Goal: Download file/media

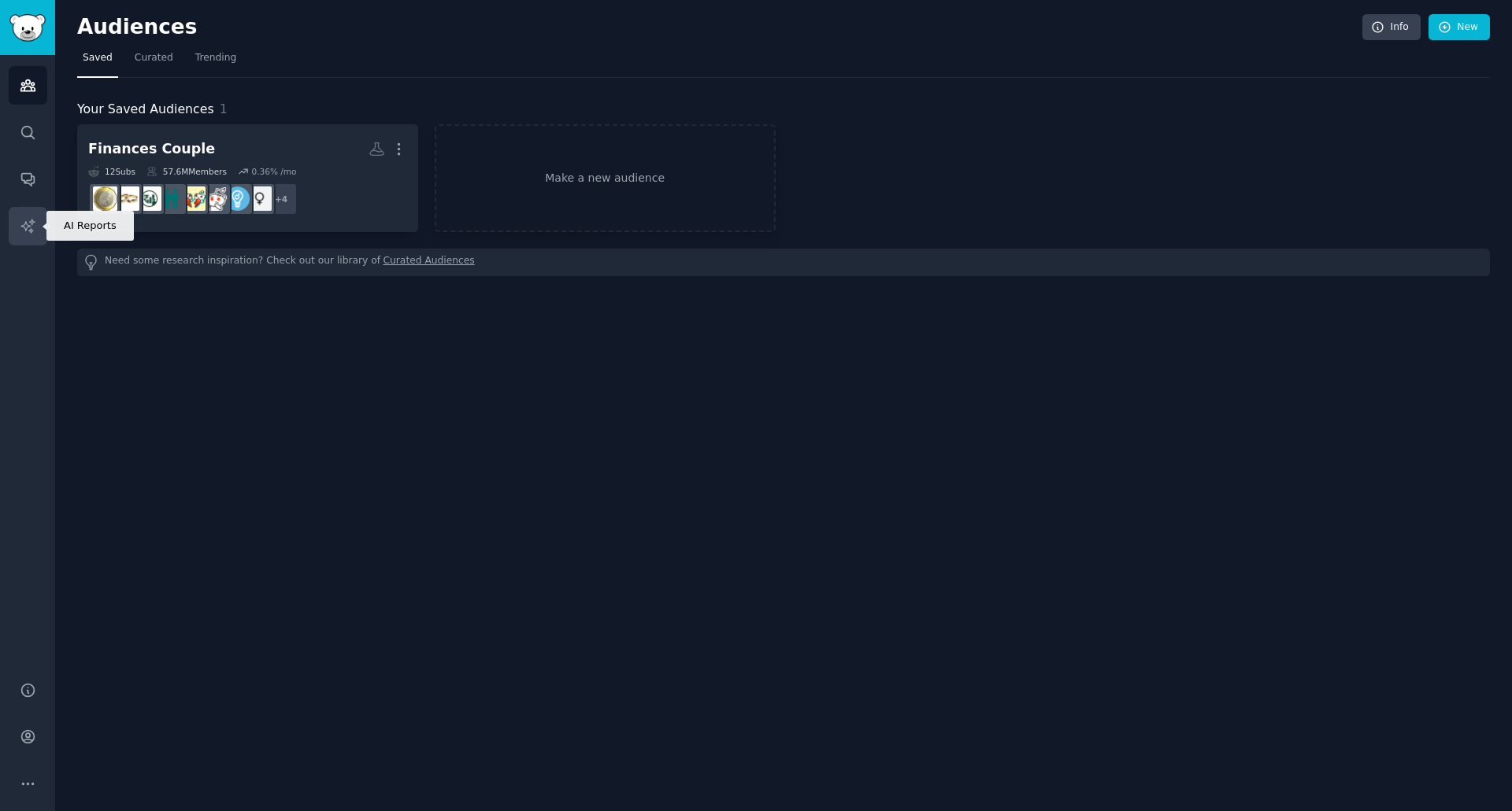
click at [16, 211] on link "AI Reports" at bounding box center [28, 226] width 39 height 39
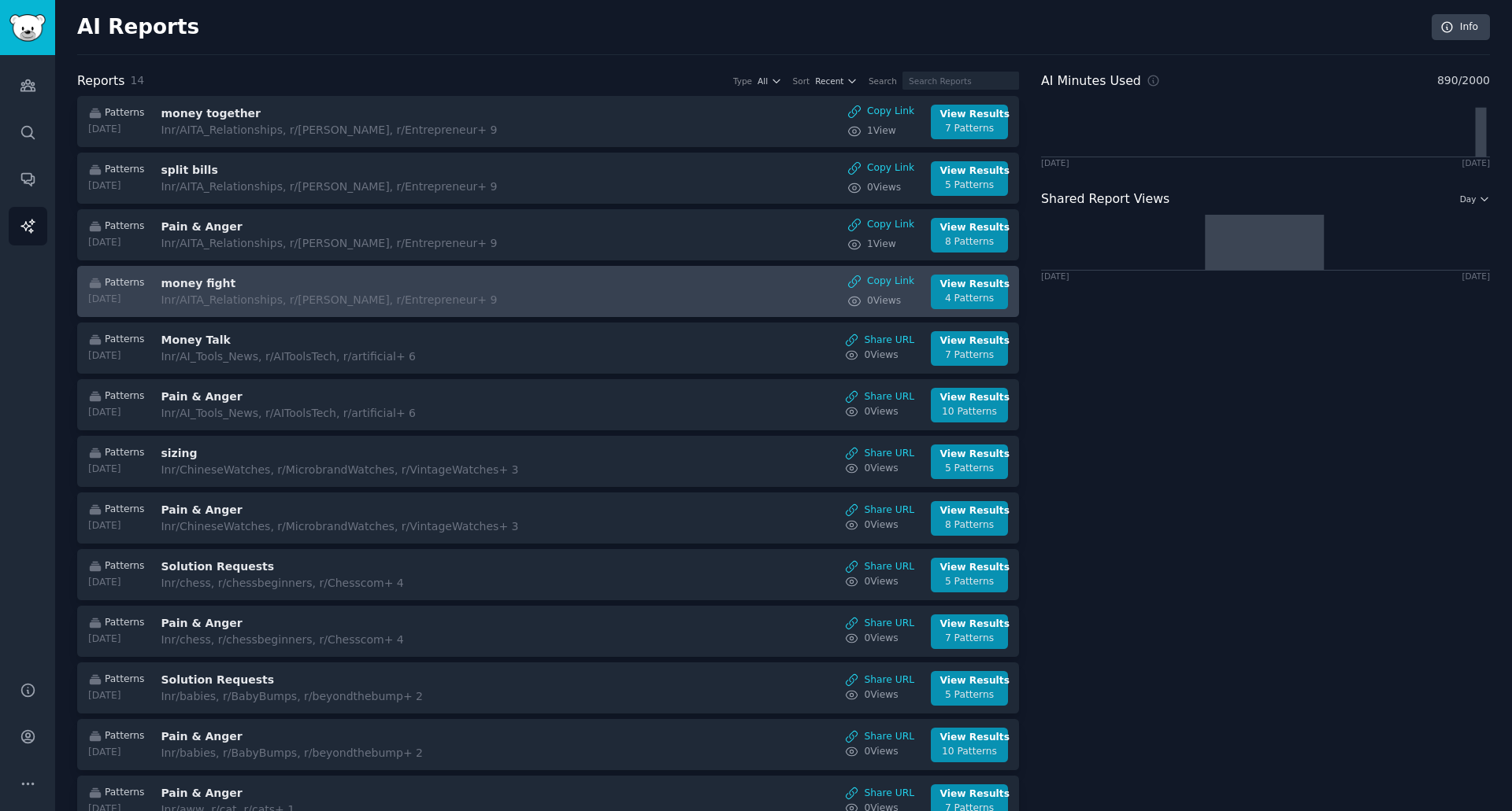
click at [604, 288] on div "Patterns [DATE] money fight In r/AITA_Relationships, r/[PERSON_NAME], r/Entrepr…" at bounding box center [548, 292] width 925 height 35
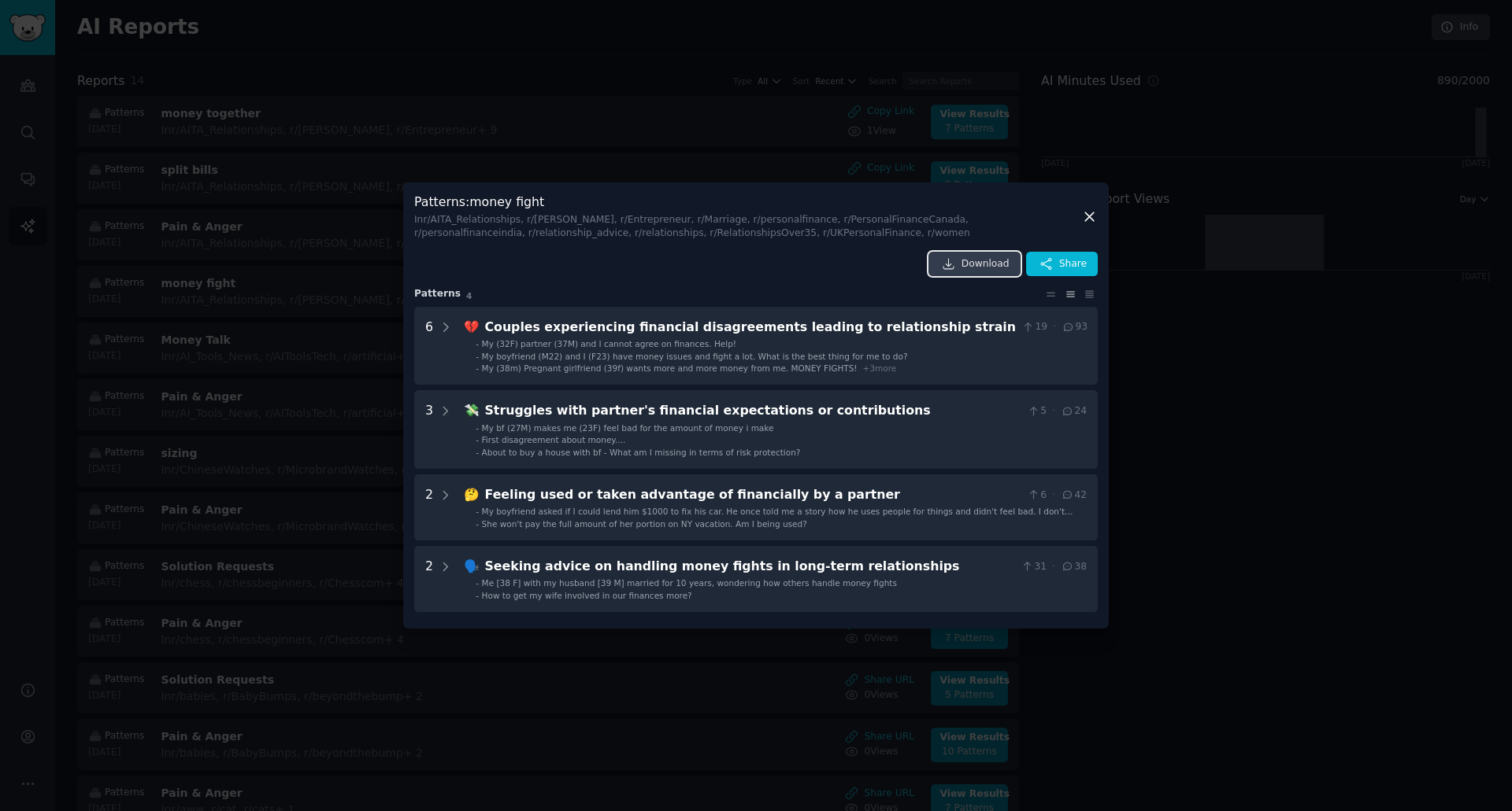
click at [1015, 265] on link "Download" at bounding box center [974, 264] width 92 height 25
click at [1091, 291] on icon at bounding box center [1090, 294] width 8 height 6
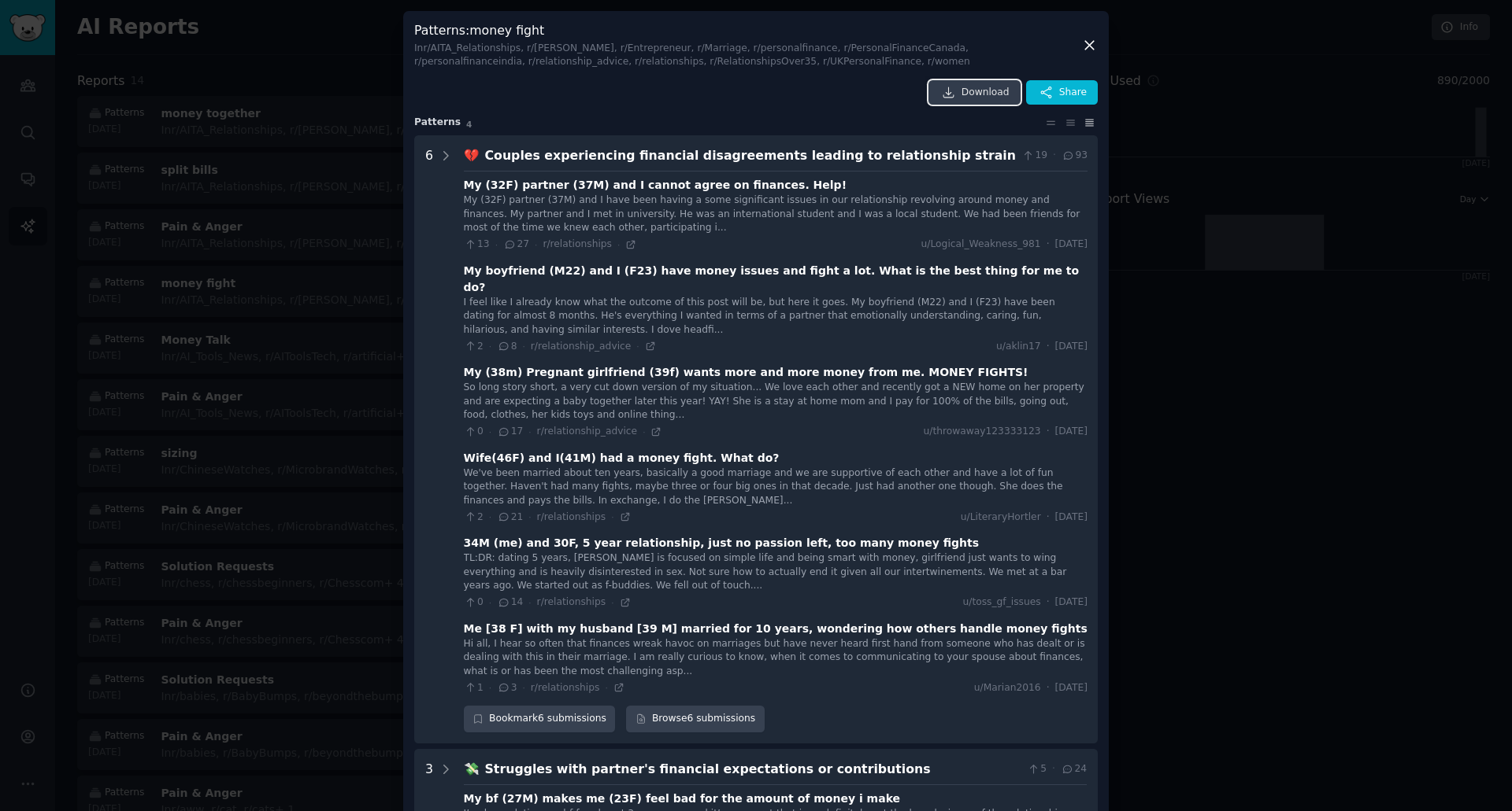
click at [989, 94] on span "Download" at bounding box center [985, 93] width 48 height 14
